Goal: Navigation & Orientation: Understand site structure

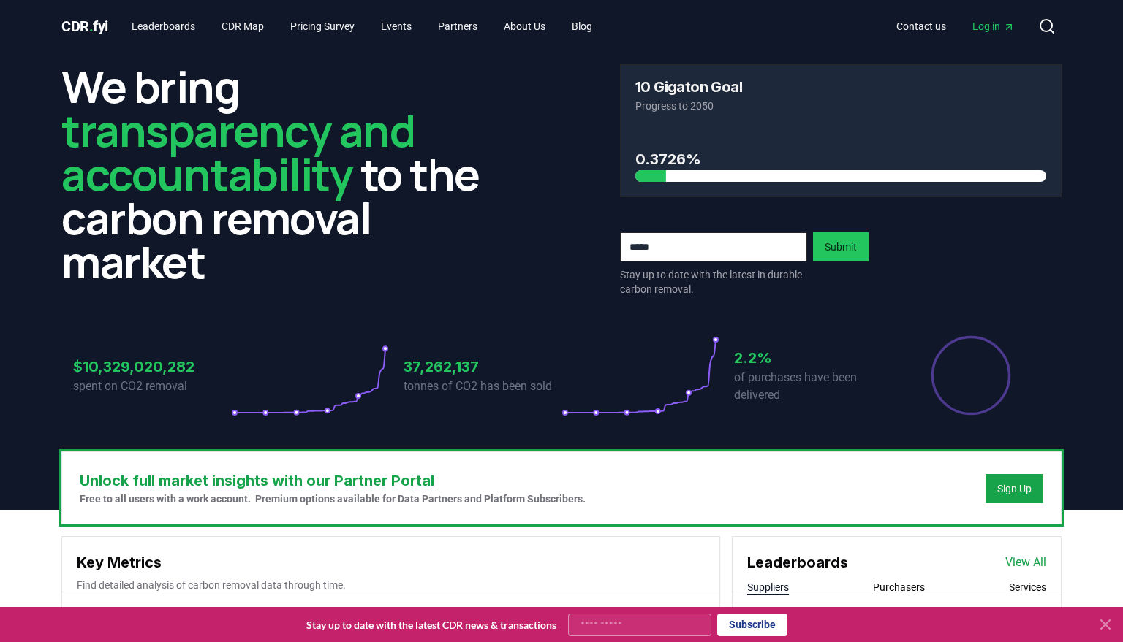
click at [1104, 626] on icon at bounding box center [1105, 624] width 9 height 9
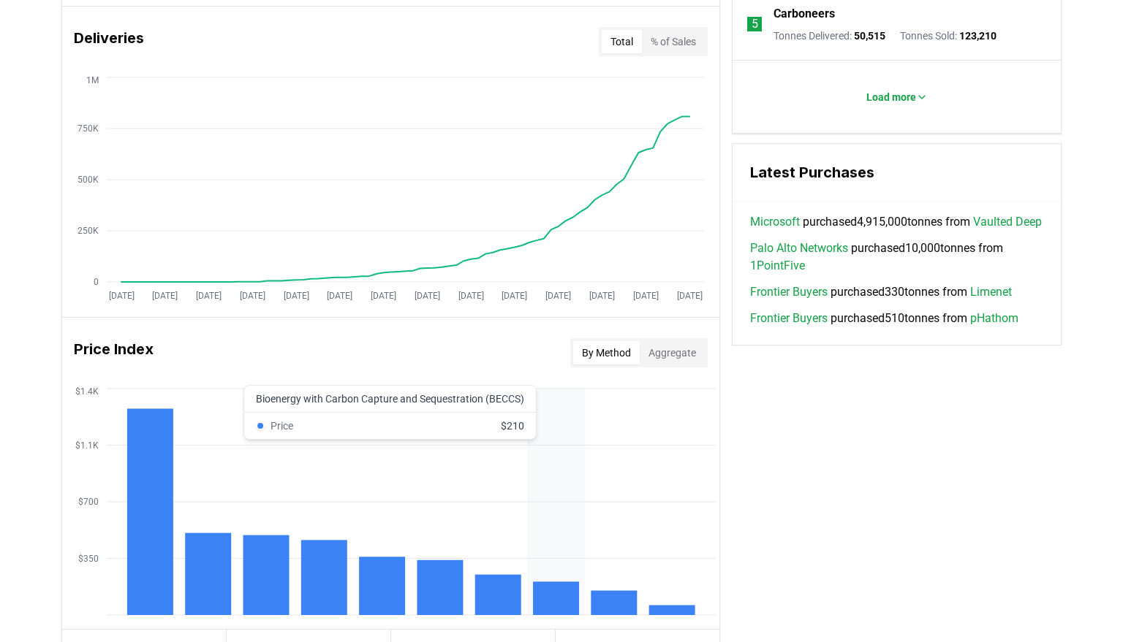
scroll to position [877, 0]
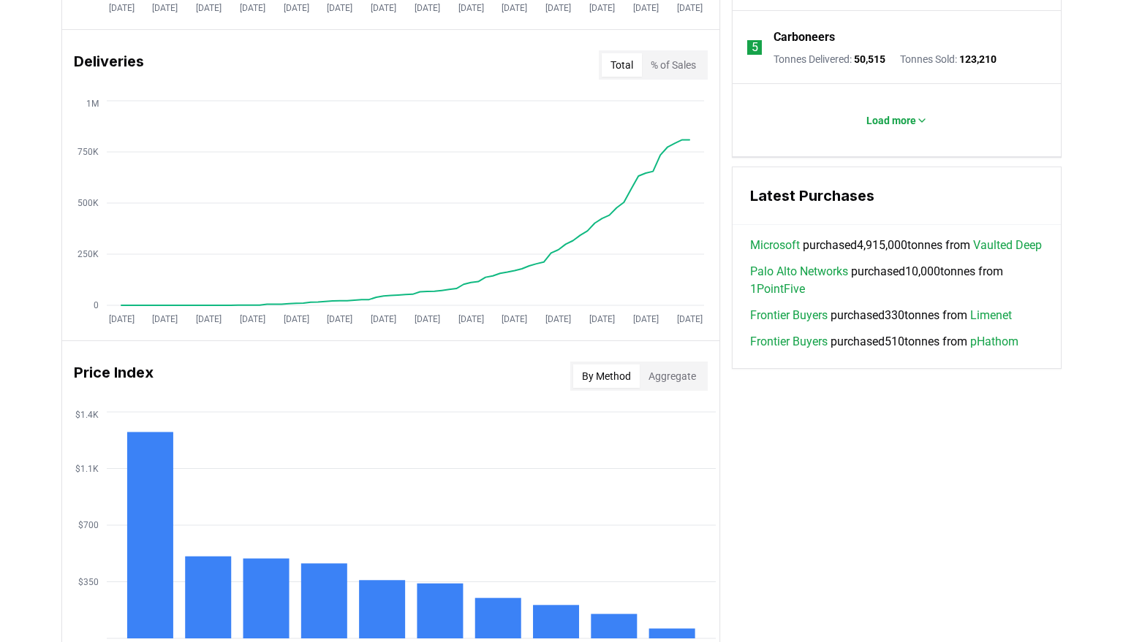
click at [838, 553] on div "Key Metrics Find detailed analysis of carbon removal data through time. Total S…" at bounding box center [561, 194] width 1000 height 1071
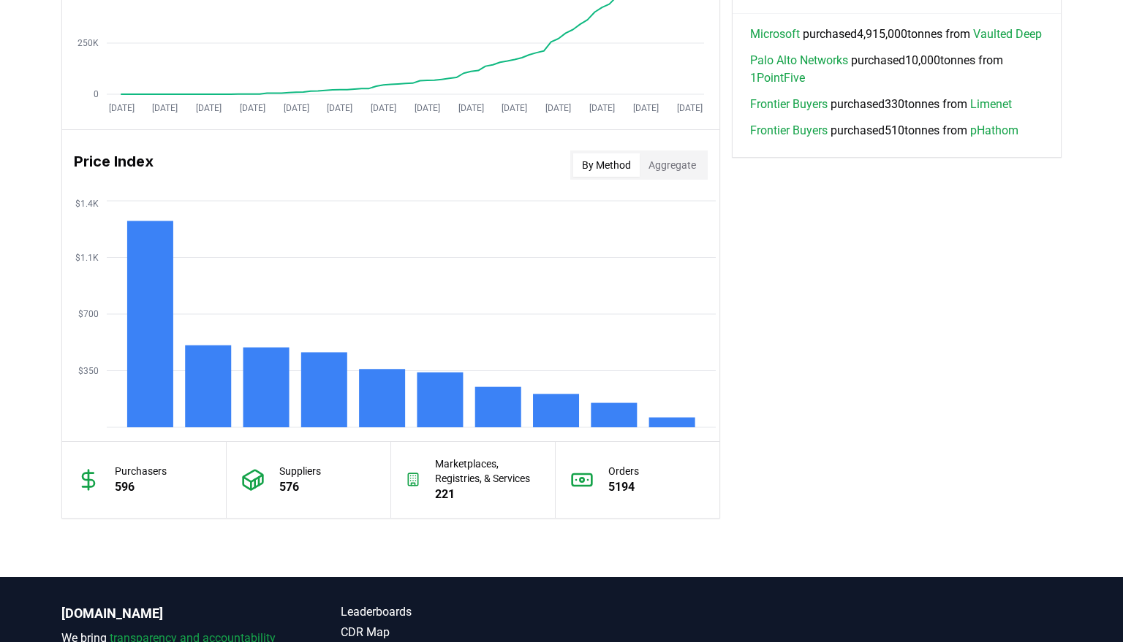
scroll to position [1096, 0]
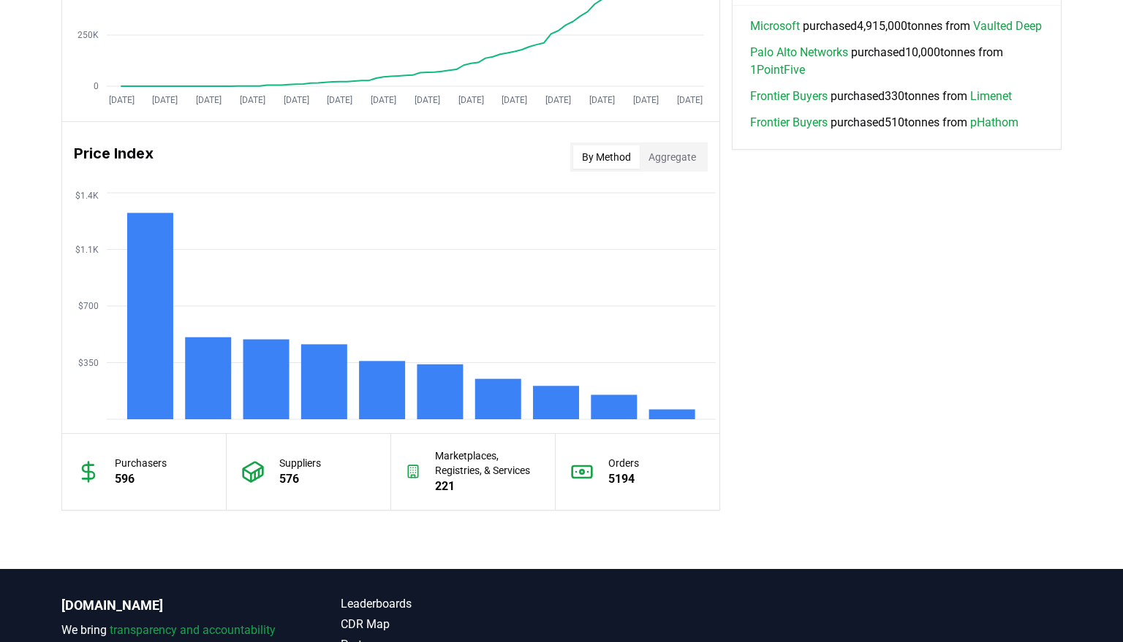
click at [672, 159] on button "Aggregate" at bounding box center [671, 156] width 65 height 23
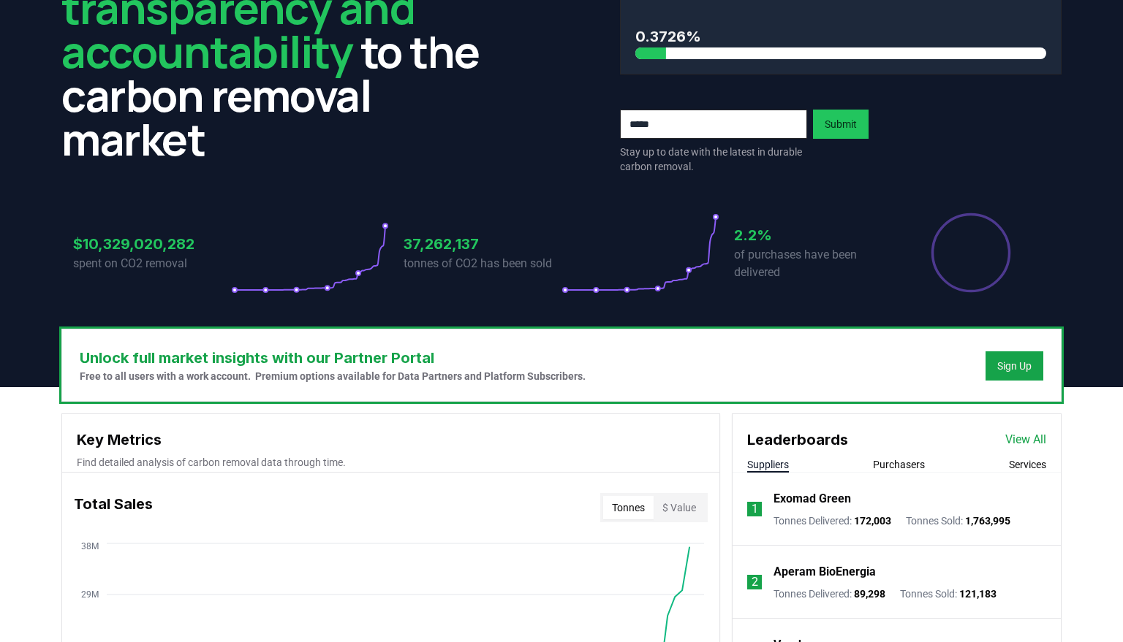
scroll to position [0, 0]
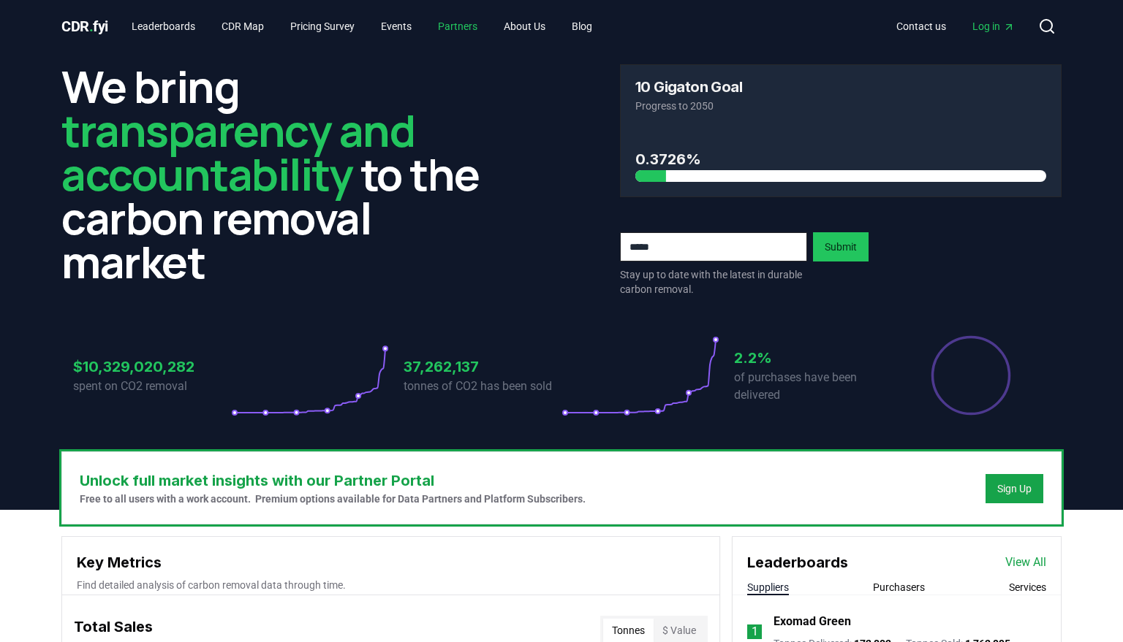
click at [459, 24] on link "Partners" at bounding box center [457, 26] width 63 height 26
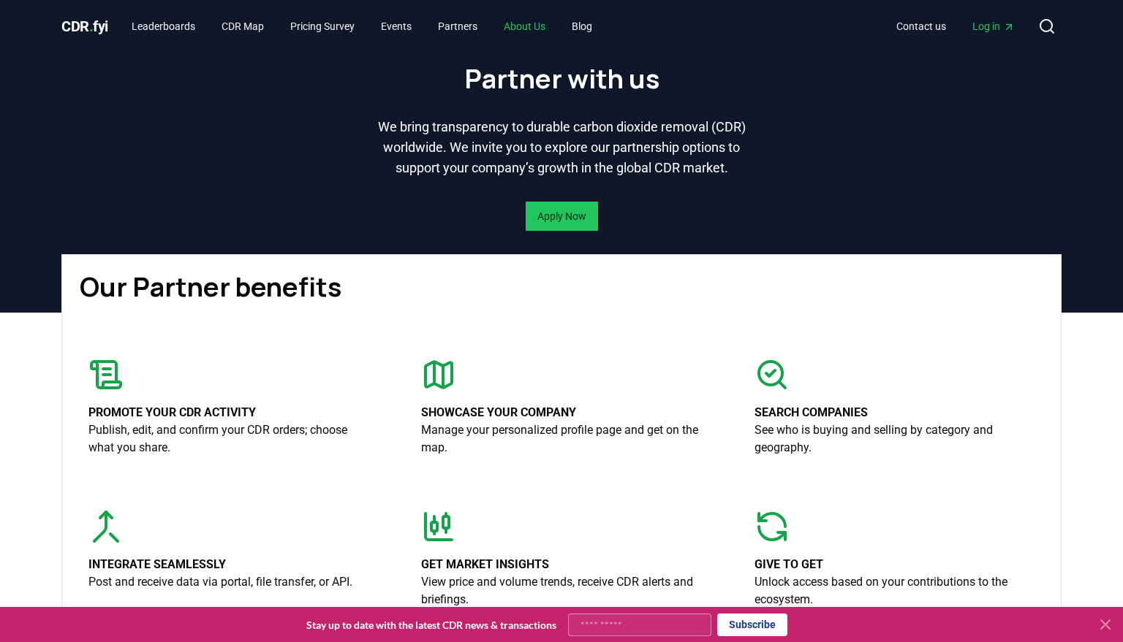
click at [538, 27] on link "About Us" at bounding box center [524, 26] width 65 height 26
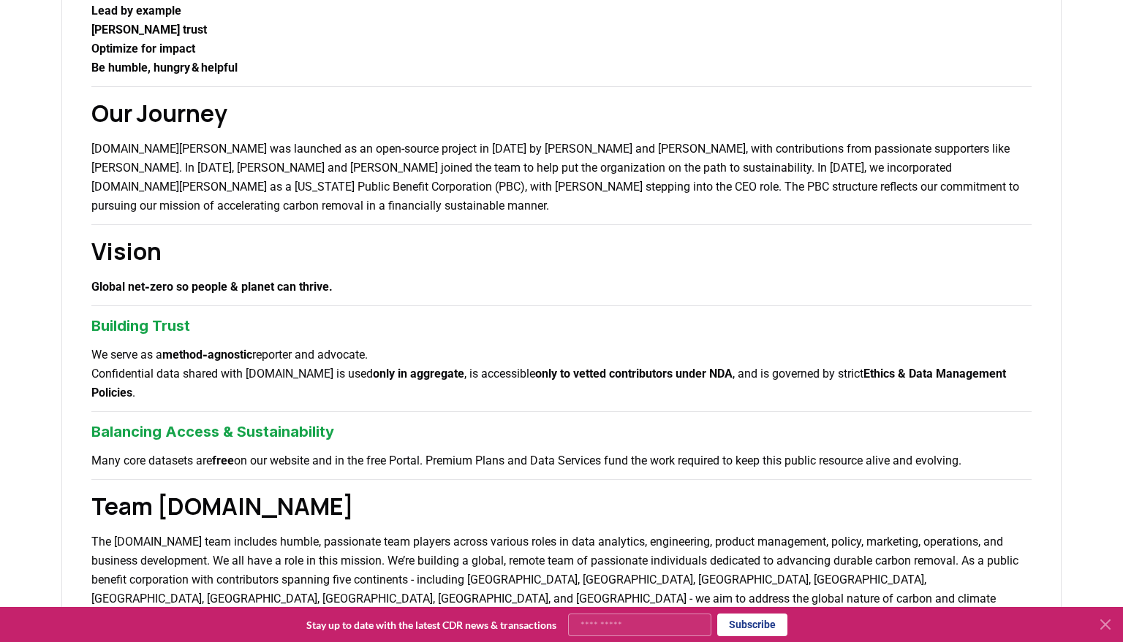
scroll to position [438, 0]
